Goal: Check status: Check status

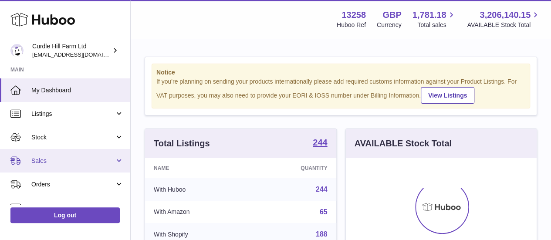
scroll to position [136, 191]
click at [31, 157] on span "Sales" at bounding box center [72, 161] width 83 height 8
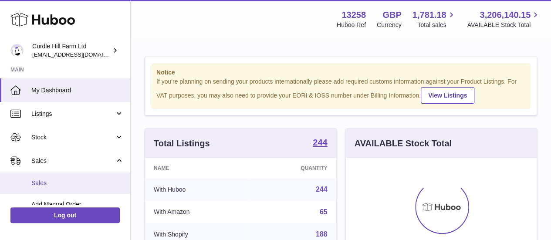
click at [89, 180] on span "Sales" at bounding box center [77, 183] width 92 height 8
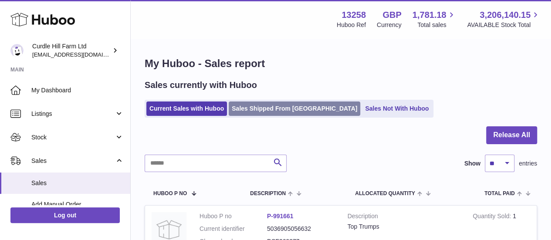
click at [284, 115] on link "Sales Shipped From [GEOGRAPHIC_DATA]" at bounding box center [294, 108] width 131 height 14
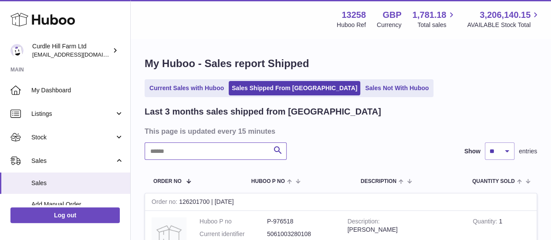
click at [210, 157] on input "text" at bounding box center [216, 150] width 142 height 17
paste input "*********"
type input "*********"
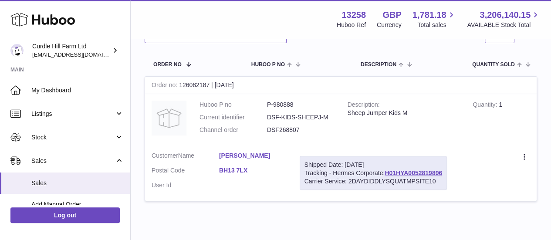
scroll to position [117, 0]
click at [287, 97] on td "Huboo P no P-980888 Current identifier DSF-KIDS-SHEEPJ-M Channel order DSF268807" at bounding box center [267, 119] width 148 height 51
click at [287, 100] on dd "P-980888" at bounding box center [300, 104] width 67 height 8
copy dd "980888"
